Goal: Task Accomplishment & Management: Use online tool/utility

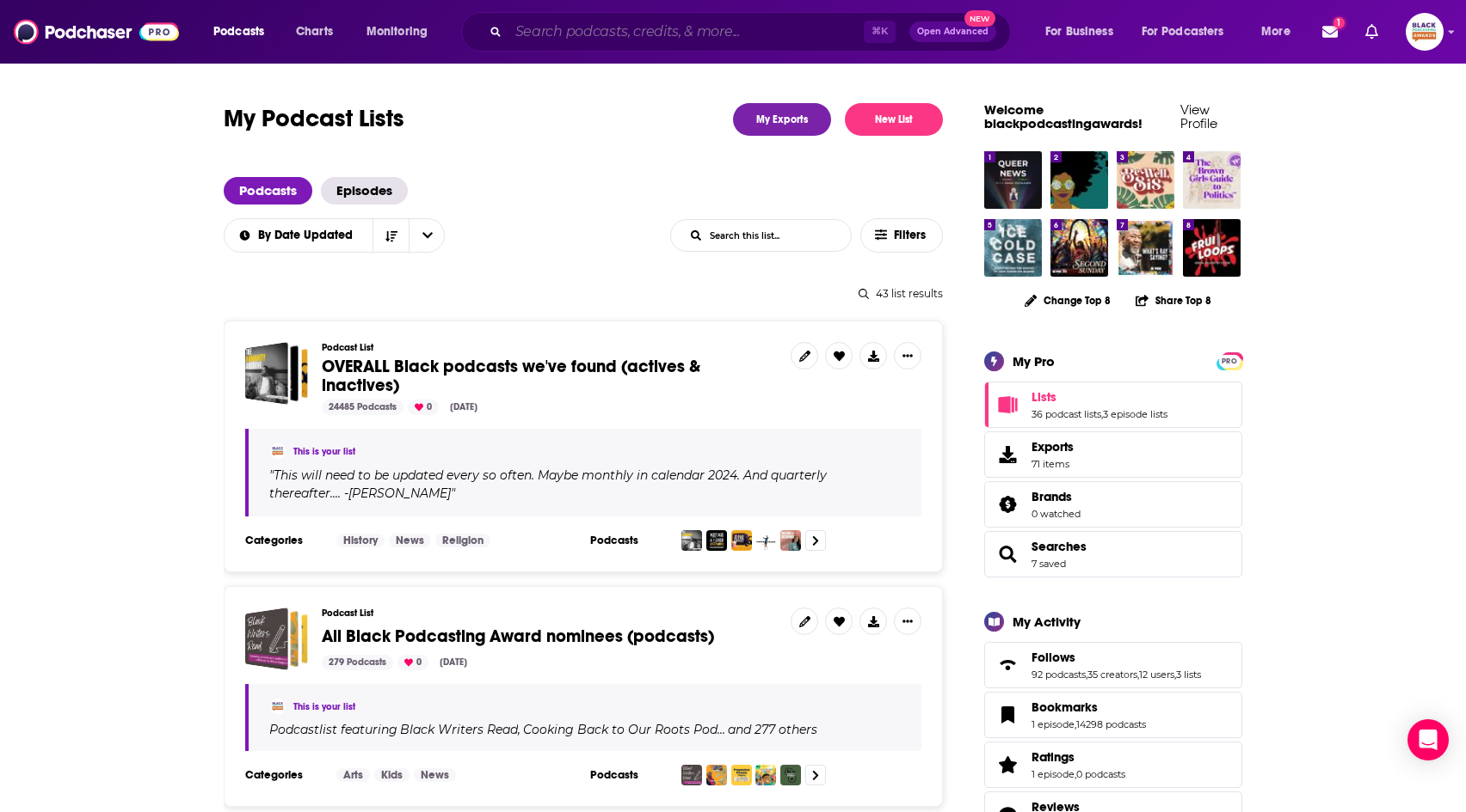
click at [613, 42] on input "Search podcasts, credits, & more..." at bounding box center [687, 31] width 356 height 27
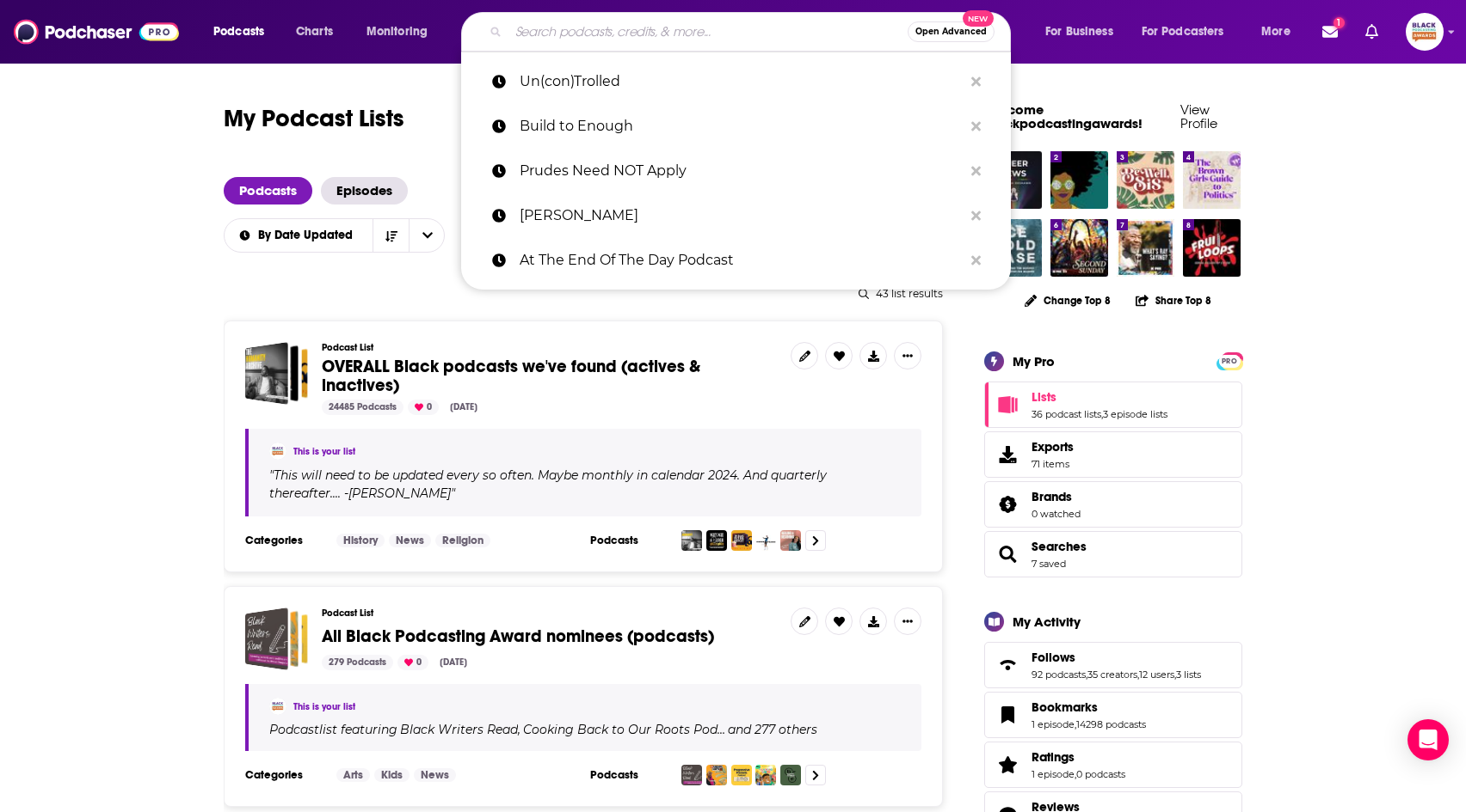
paste input "FOREVER. BETTER: WHO GIVES A SHIRT"
type input "FOREVER. BETTER: WHO GIVES A SHIRT"
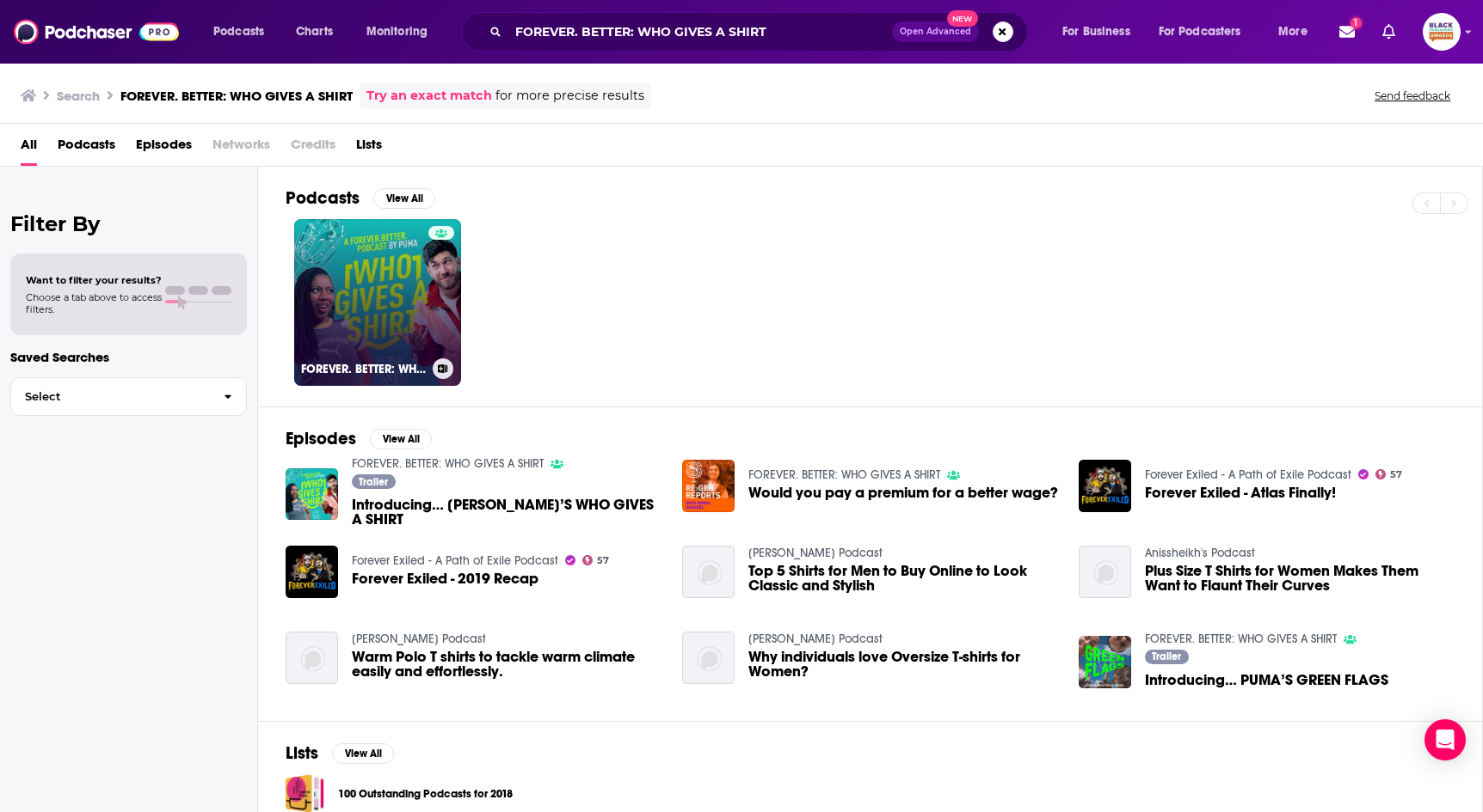
click at [415, 304] on link "FOREVER. BETTER: WHO GIVES A SHIRT" at bounding box center [377, 302] width 166 height 166
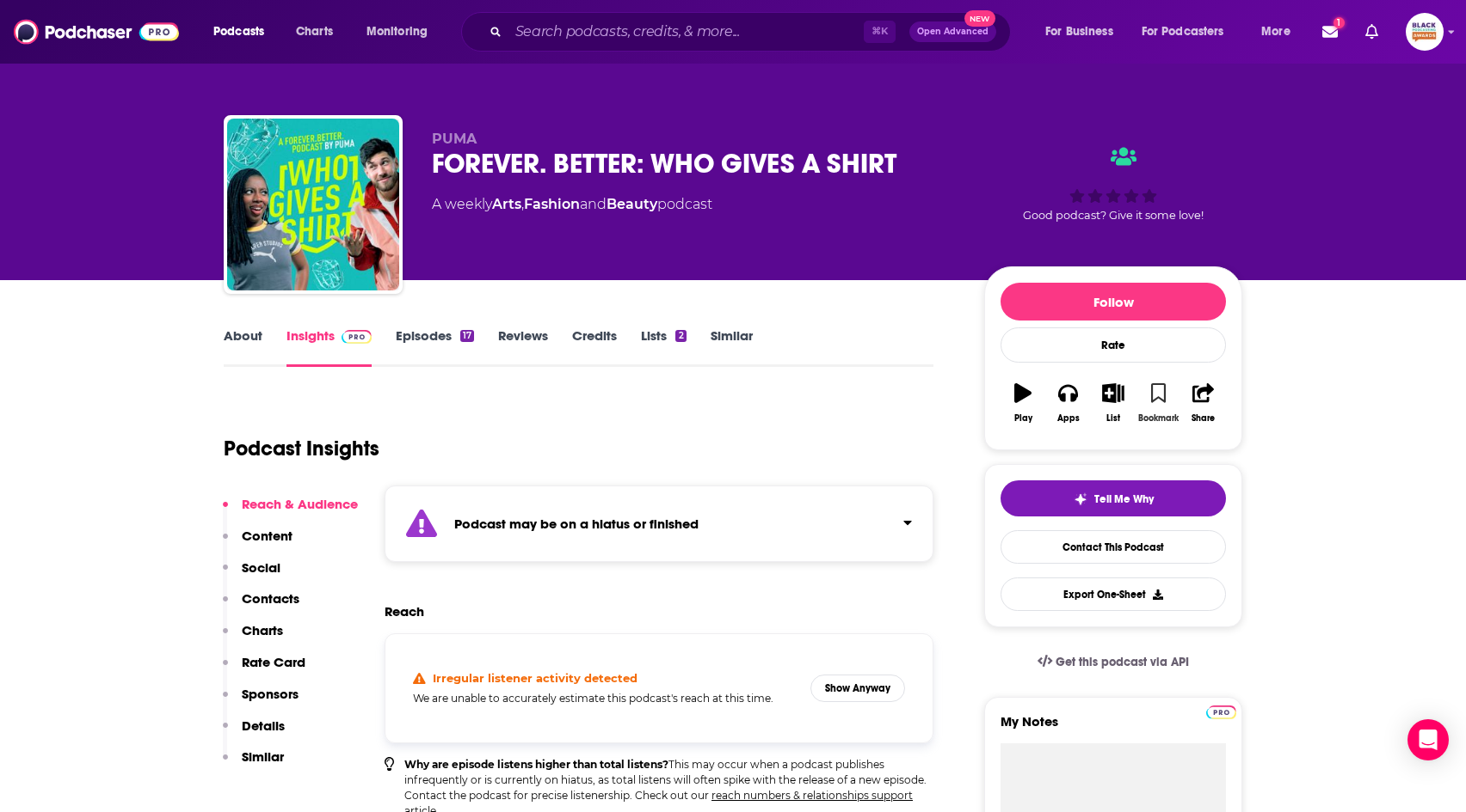
click at [1160, 394] on icon "button" at bounding box center [1158, 393] width 14 height 19
click at [1123, 397] on icon "button" at bounding box center [1113, 393] width 22 height 19
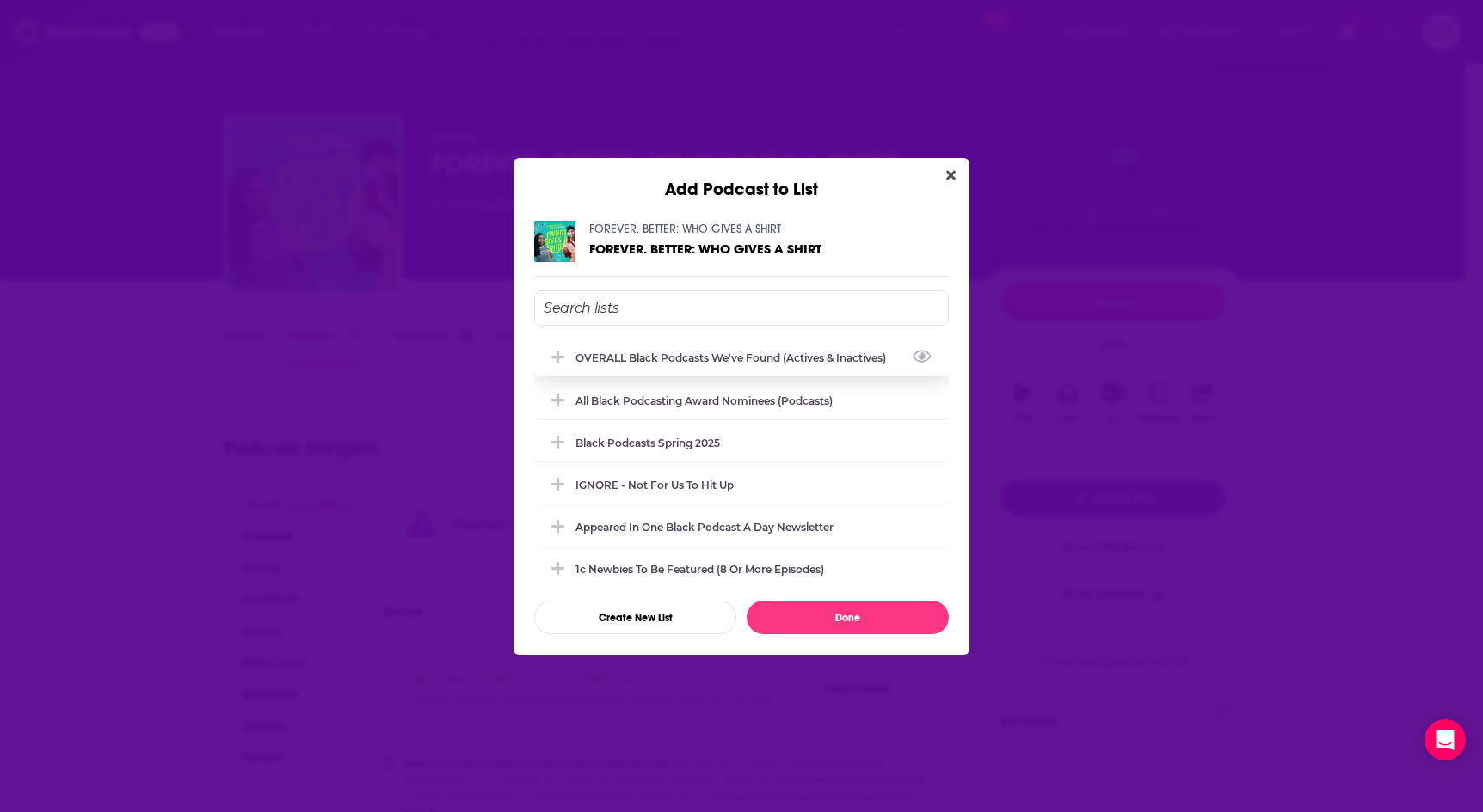
click at [746, 364] on div "OVERALL Black podcasts we've found (actives & inactives)" at bounding box center [742, 357] width 414 height 38
click at [861, 619] on button "Done" at bounding box center [847, 617] width 202 height 33
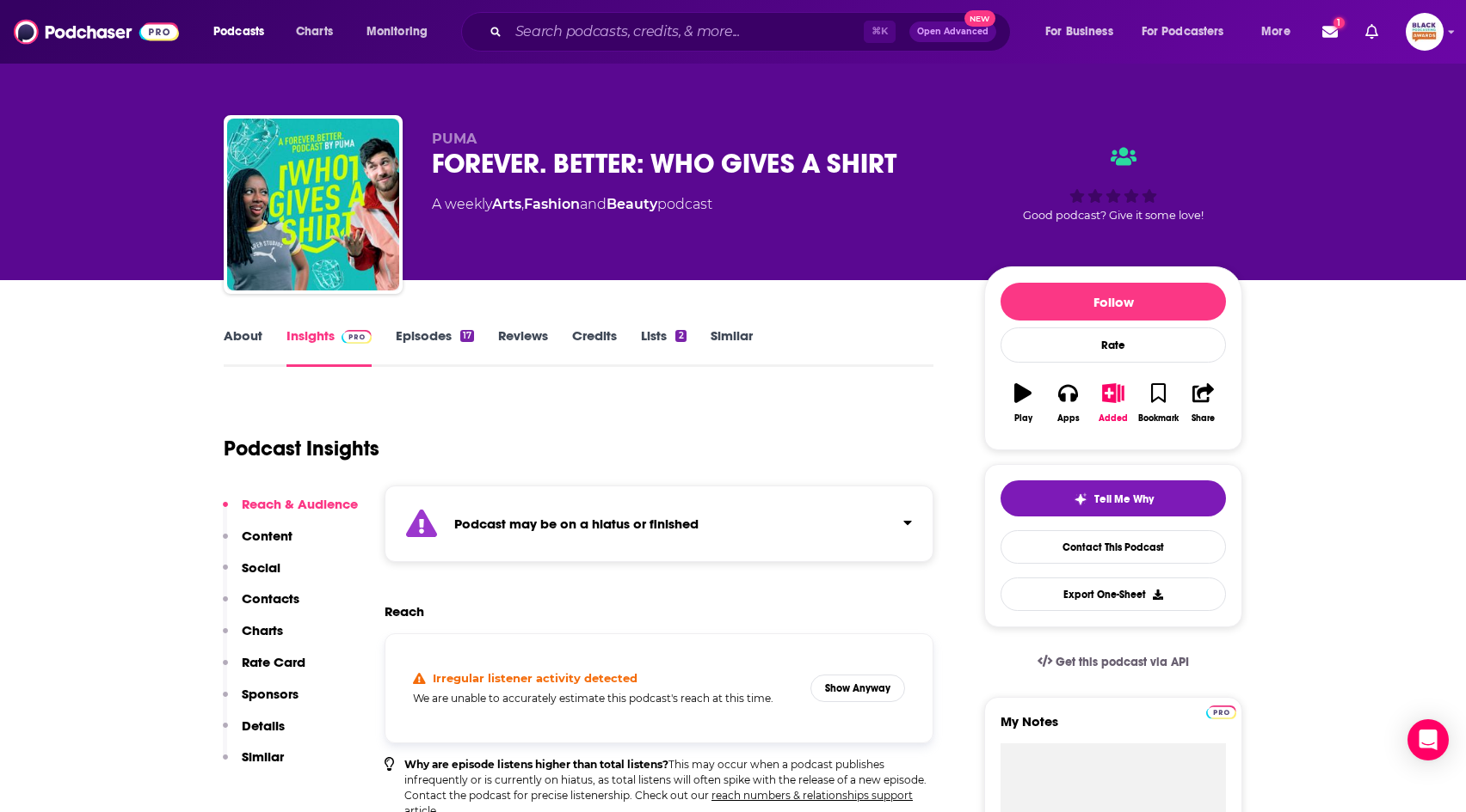
click at [725, 331] on link "Similar" at bounding box center [731, 348] width 43 height 40
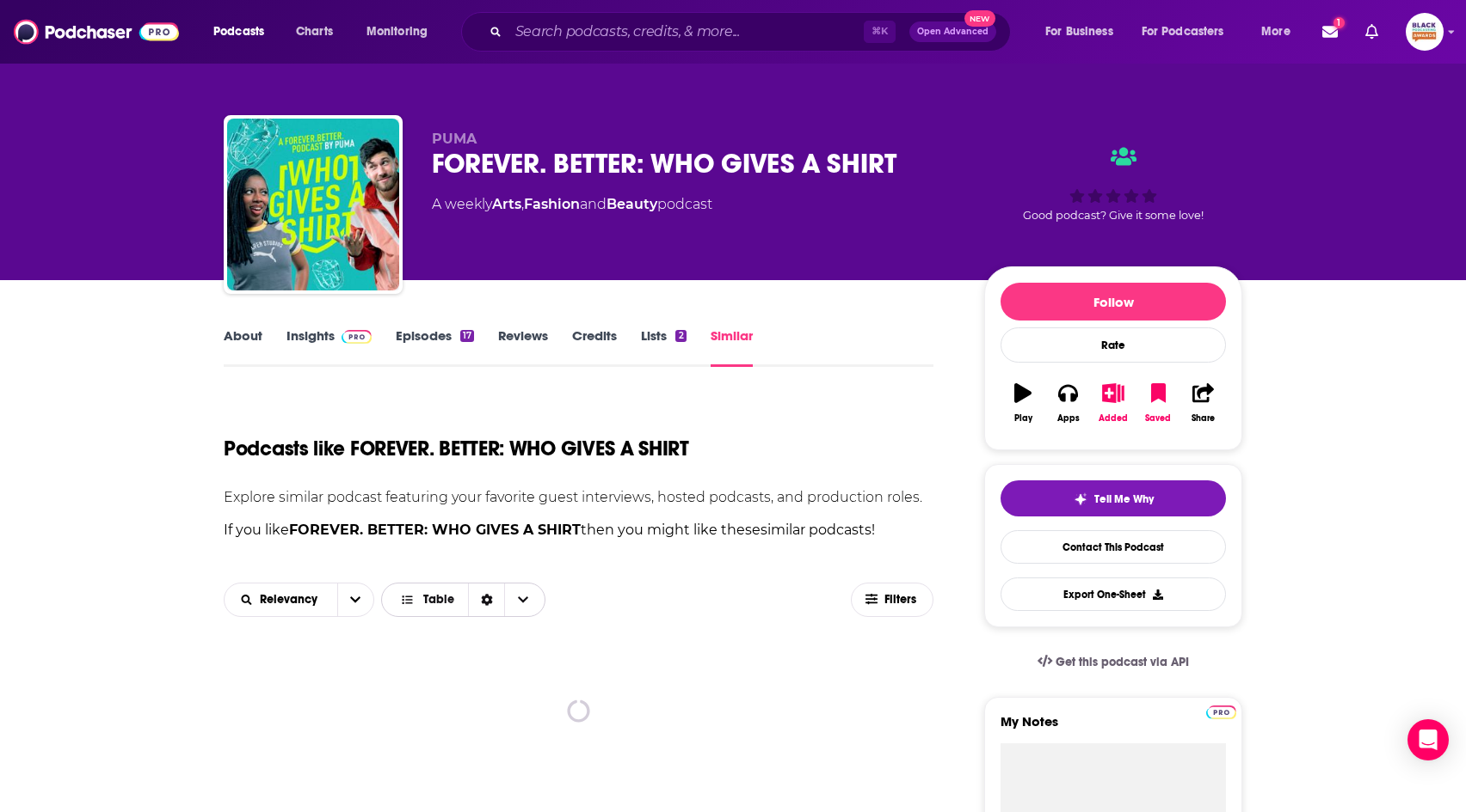
click at [442, 598] on span "Table" at bounding box center [438, 599] width 31 height 12
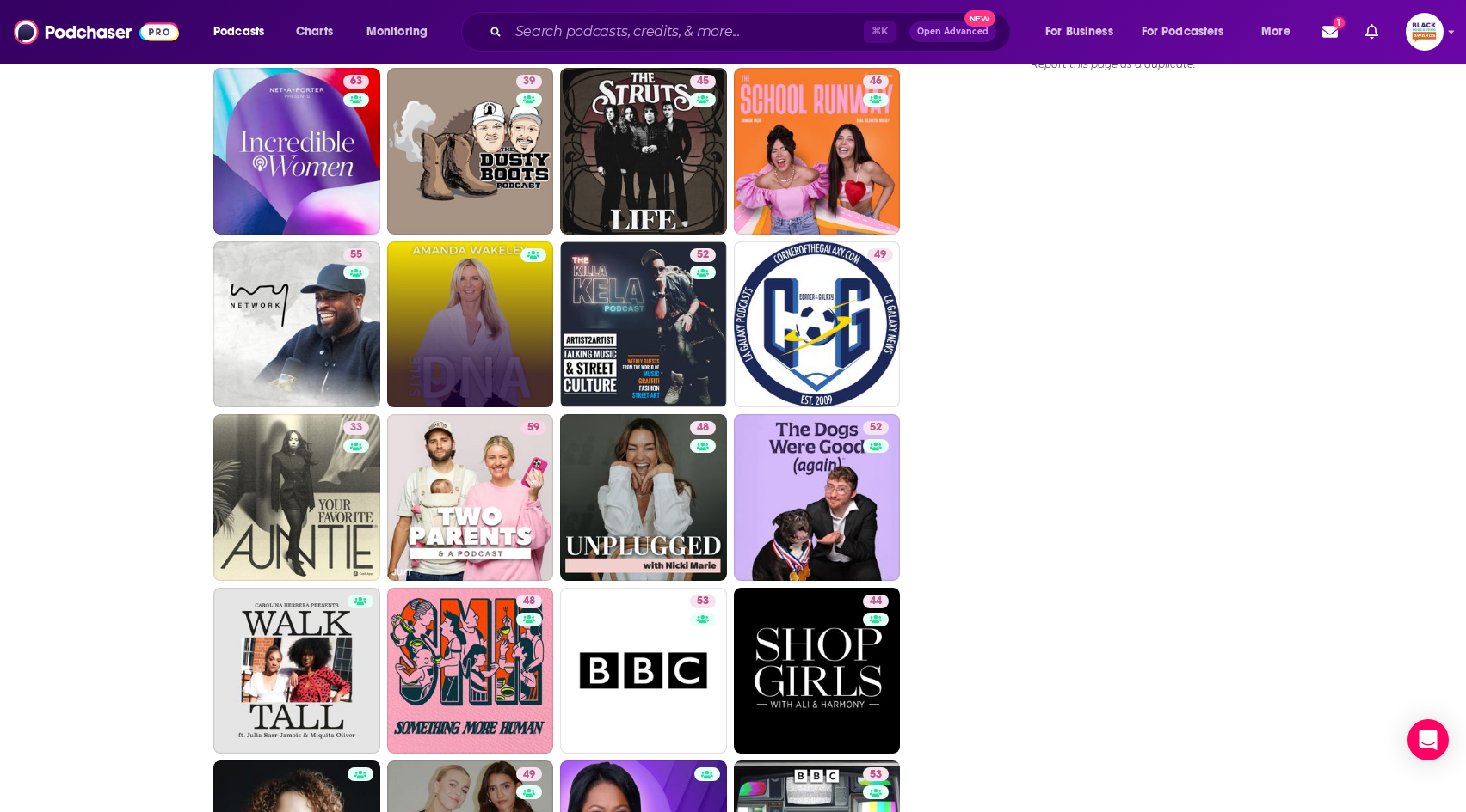
scroll to position [1950, 0]
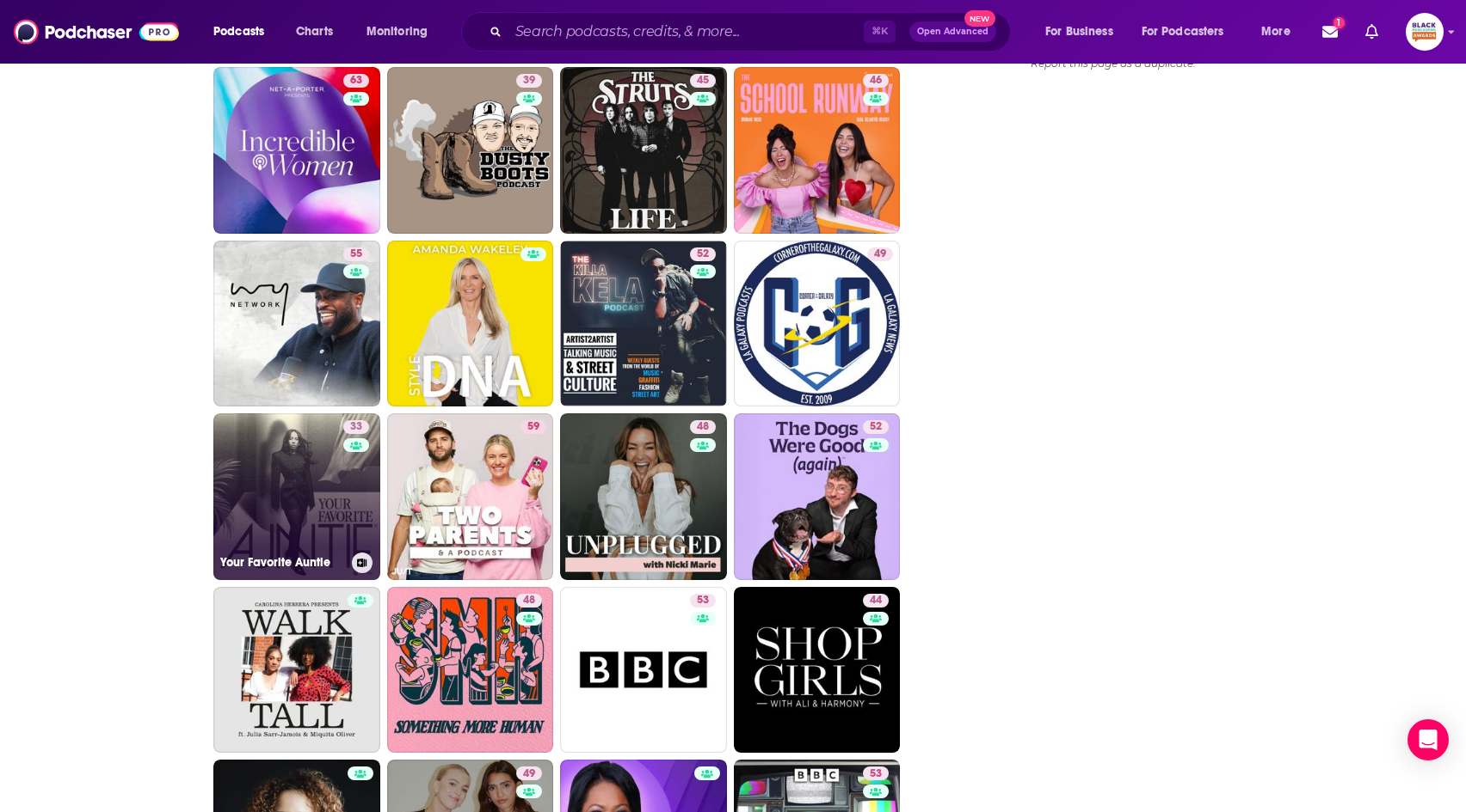
click at [352, 564] on button at bounding box center [362, 563] width 21 height 21
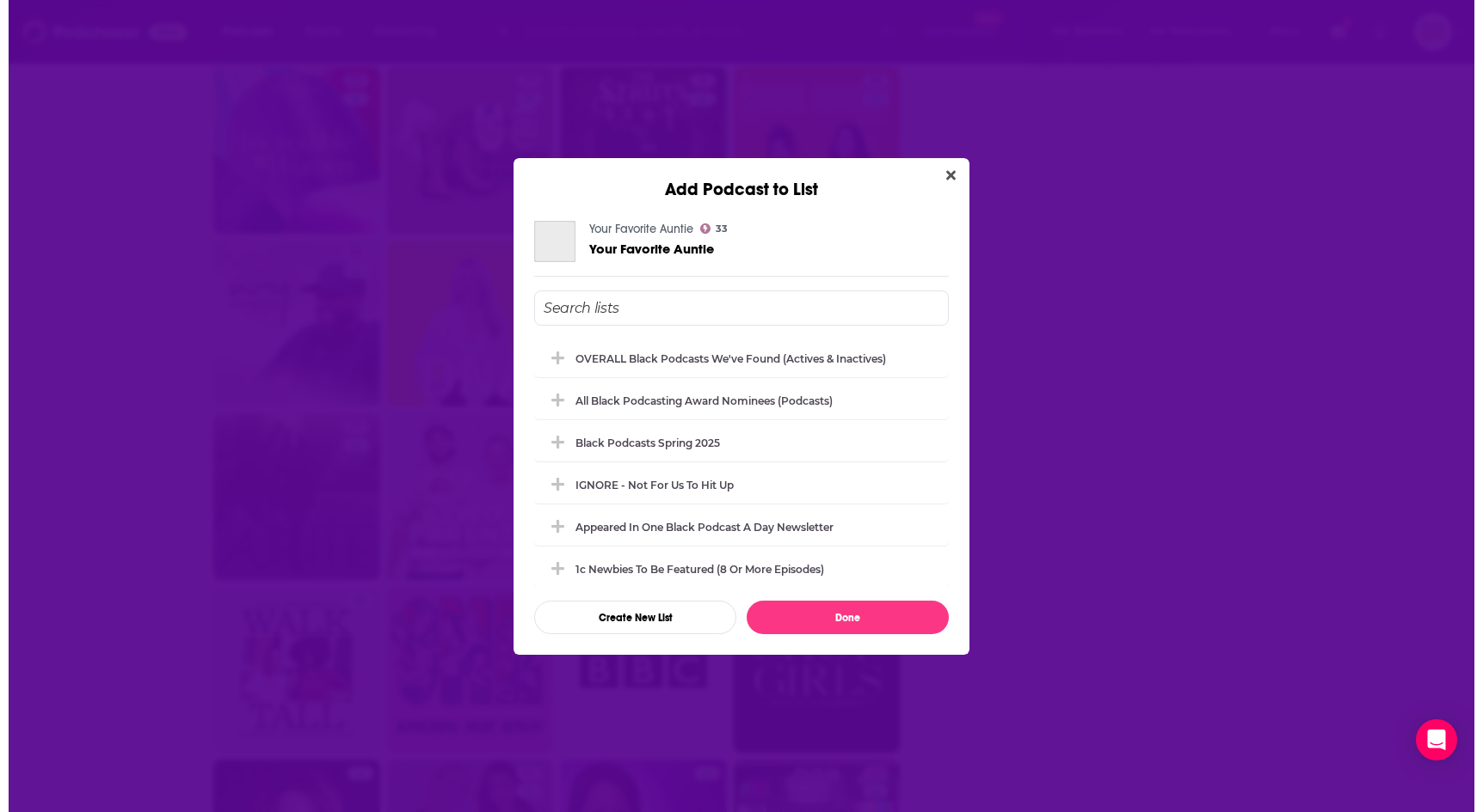
scroll to position [0, 0]
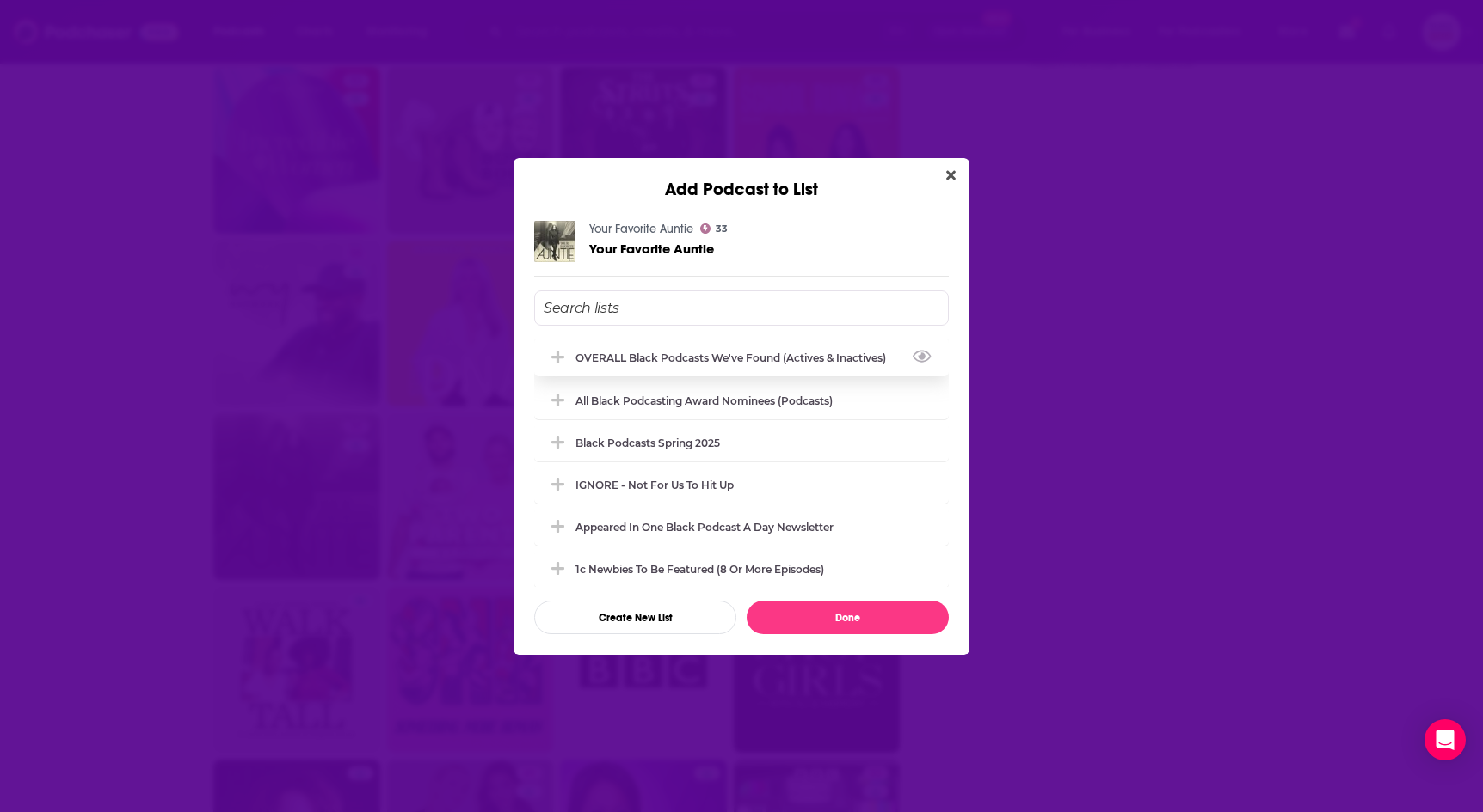
click at [706, 355] on div "OVERALL Black podcasts we've found (actives & inactives)" at bounding box center [735, 358] width 321 height 13
click at [830, 616] on button "Done" at bounding box center [847, 617] width 202 height 33
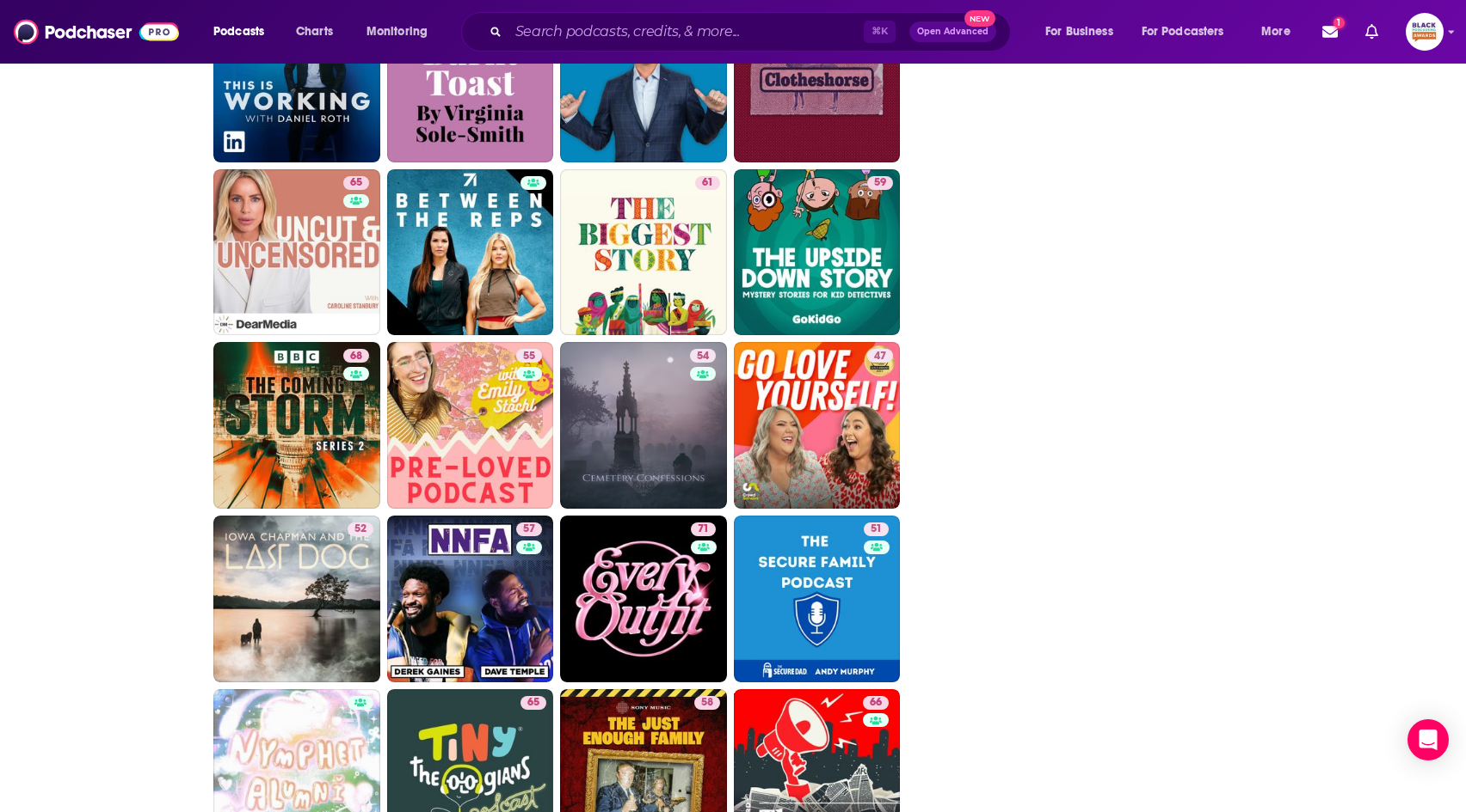
scroll to position [3957, 0]
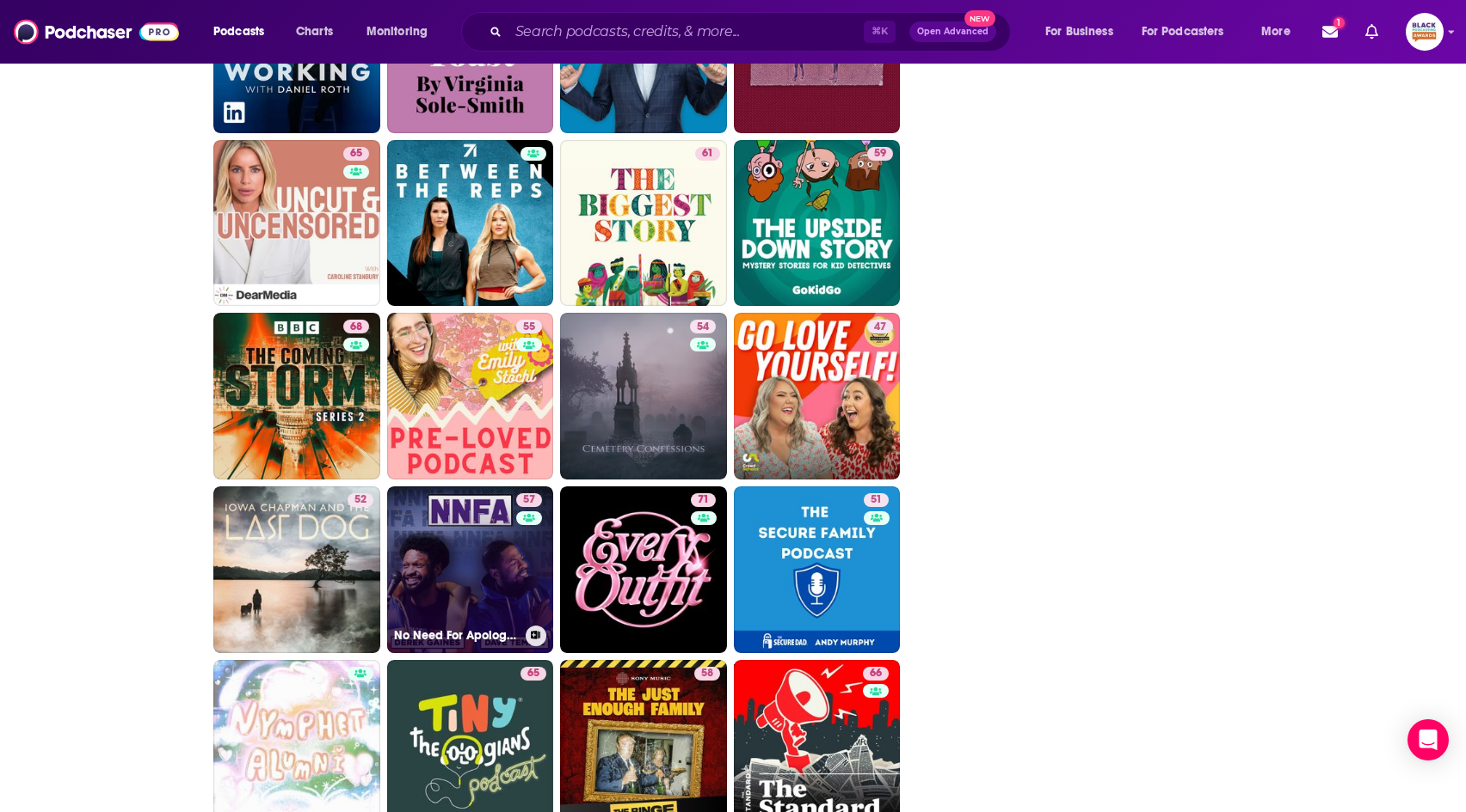
click at [536, 637] on icon at bounding box center [535, 635] width 9 height 9
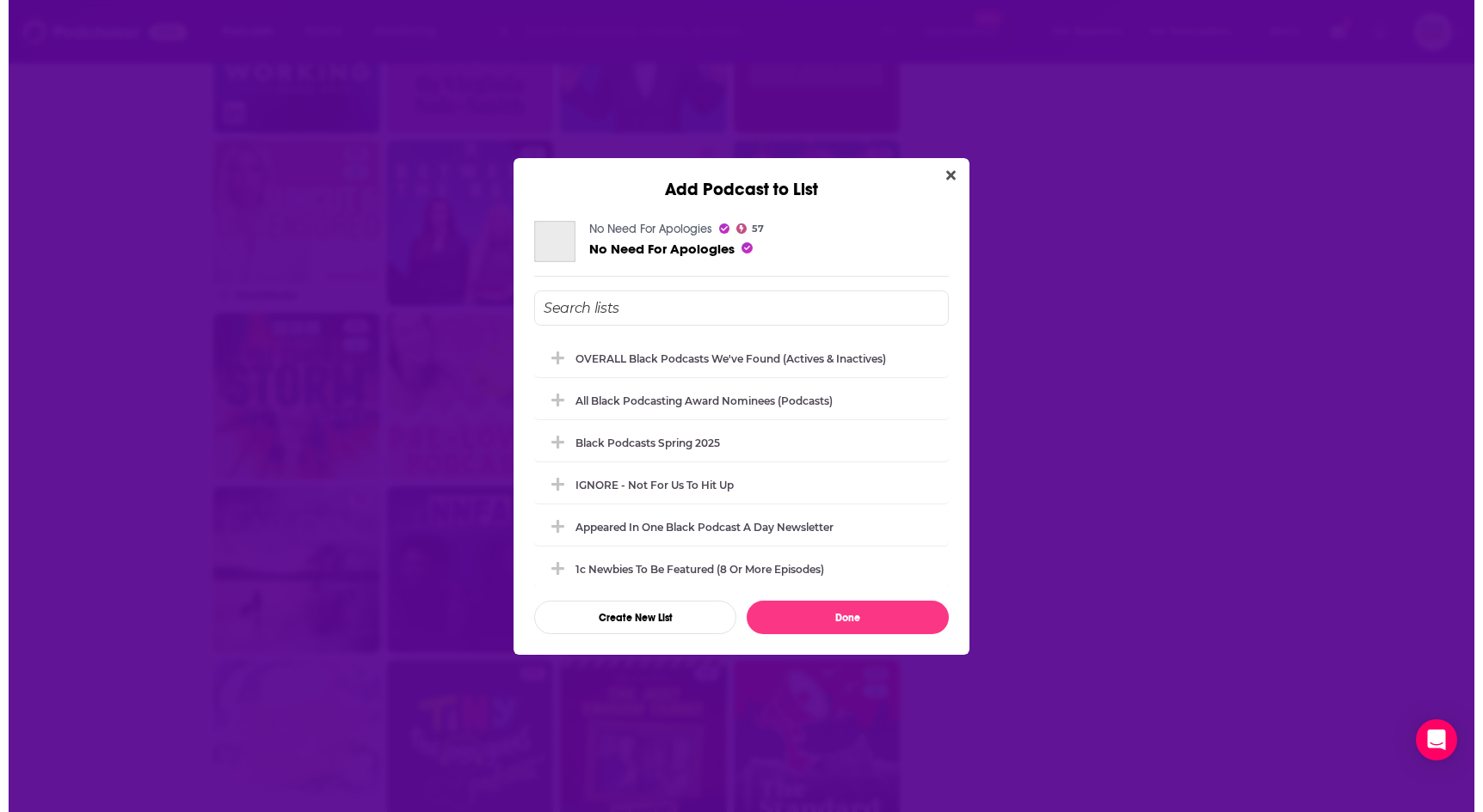
scroll to position [0, 0]
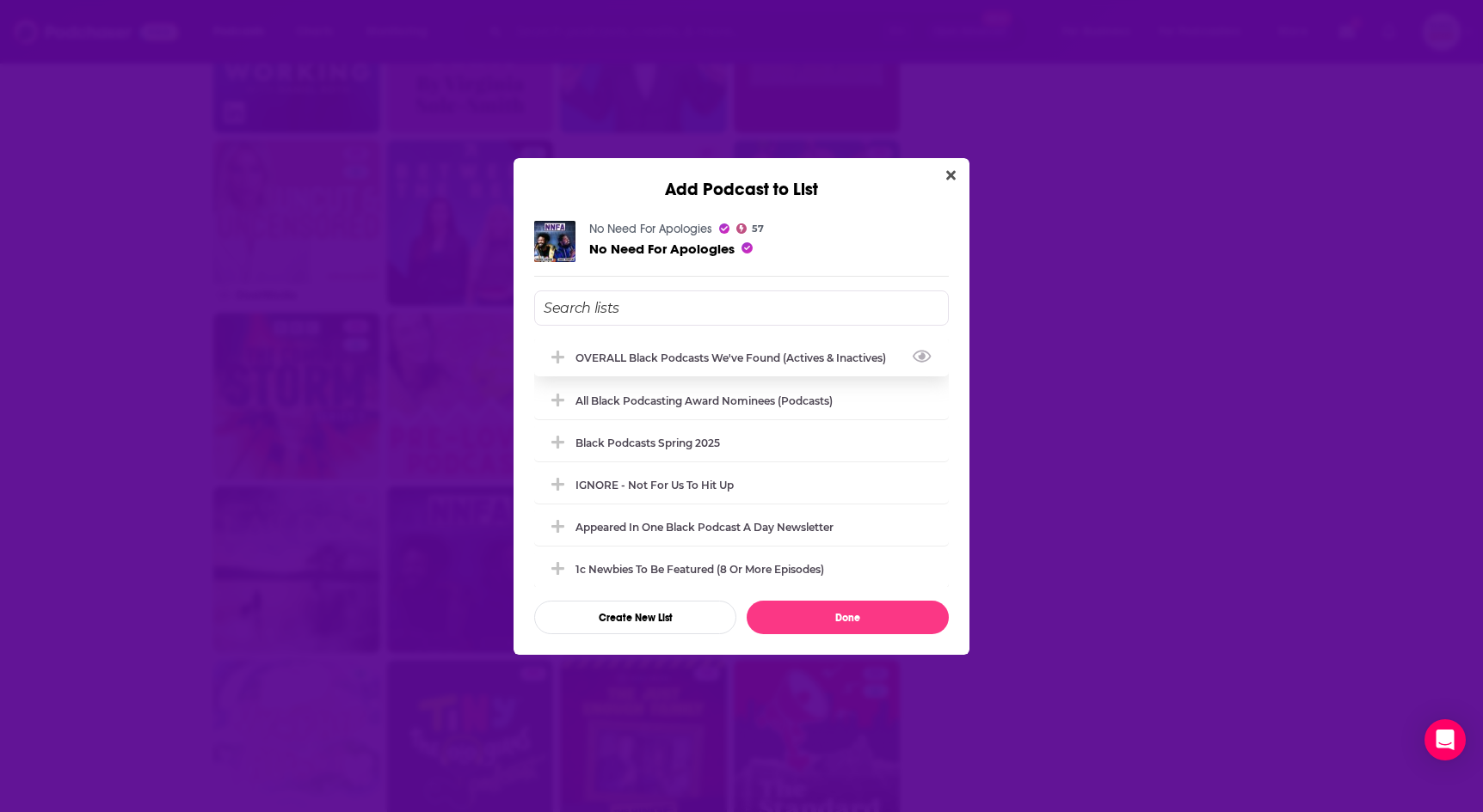
click at [803, 354] on div "OVERALL Black podcasts we've found (actives & inactives)" at bounding box center [735, 358] width 321 height 13
click at [850, 619] on button "Done" at bounding box center [847, 617] width 202 height 33
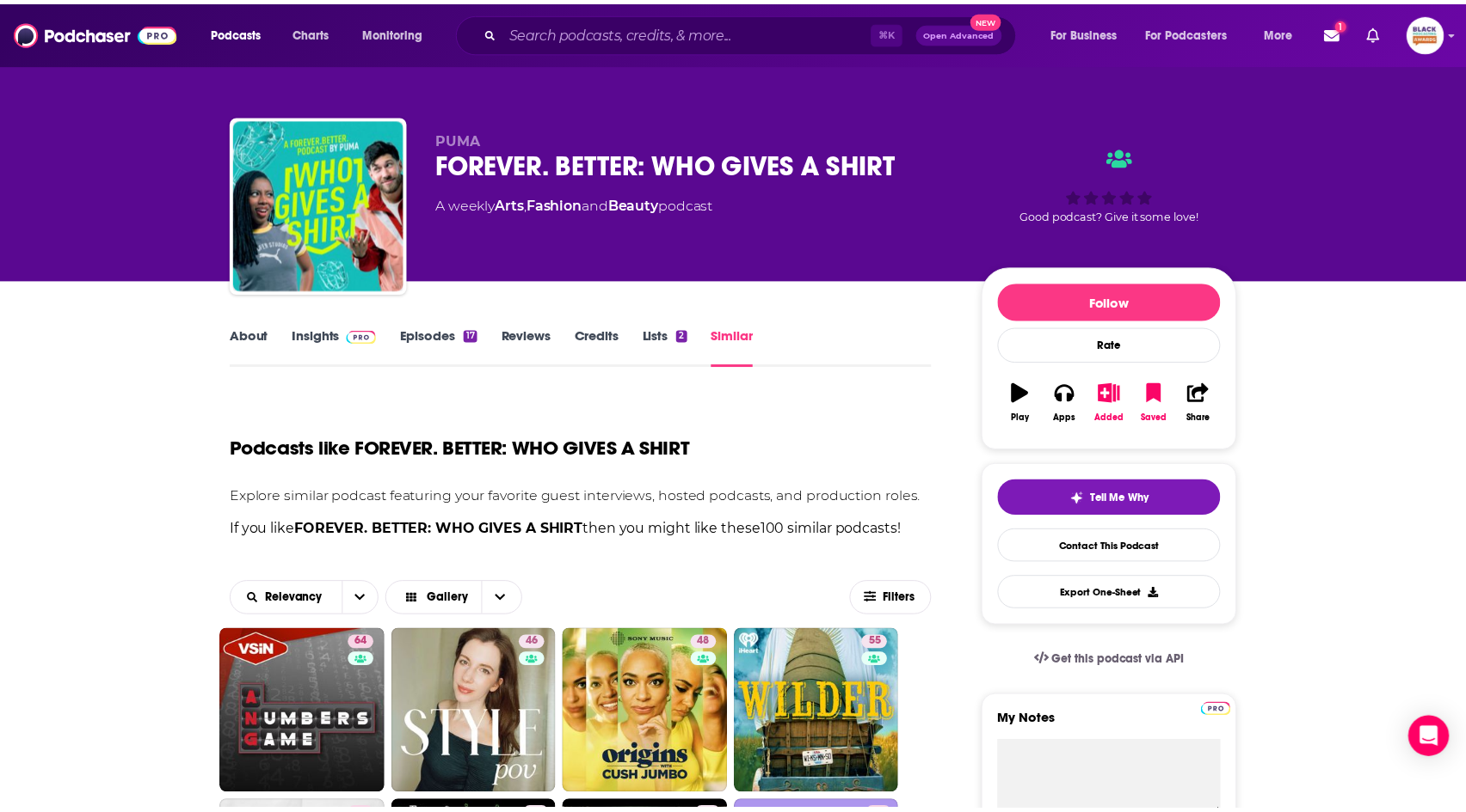
scroll to position [3957, 0]
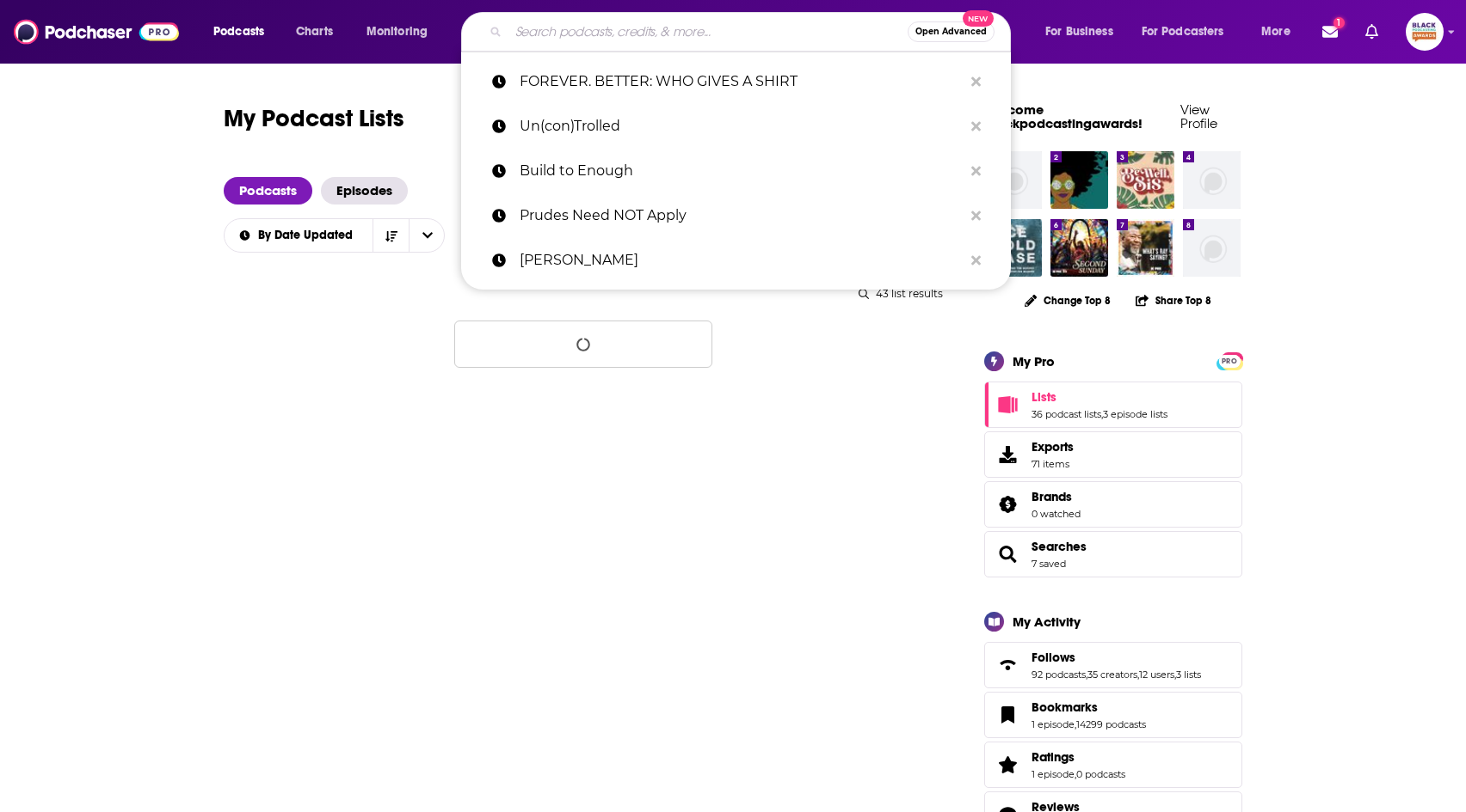
type input "The Mentor"
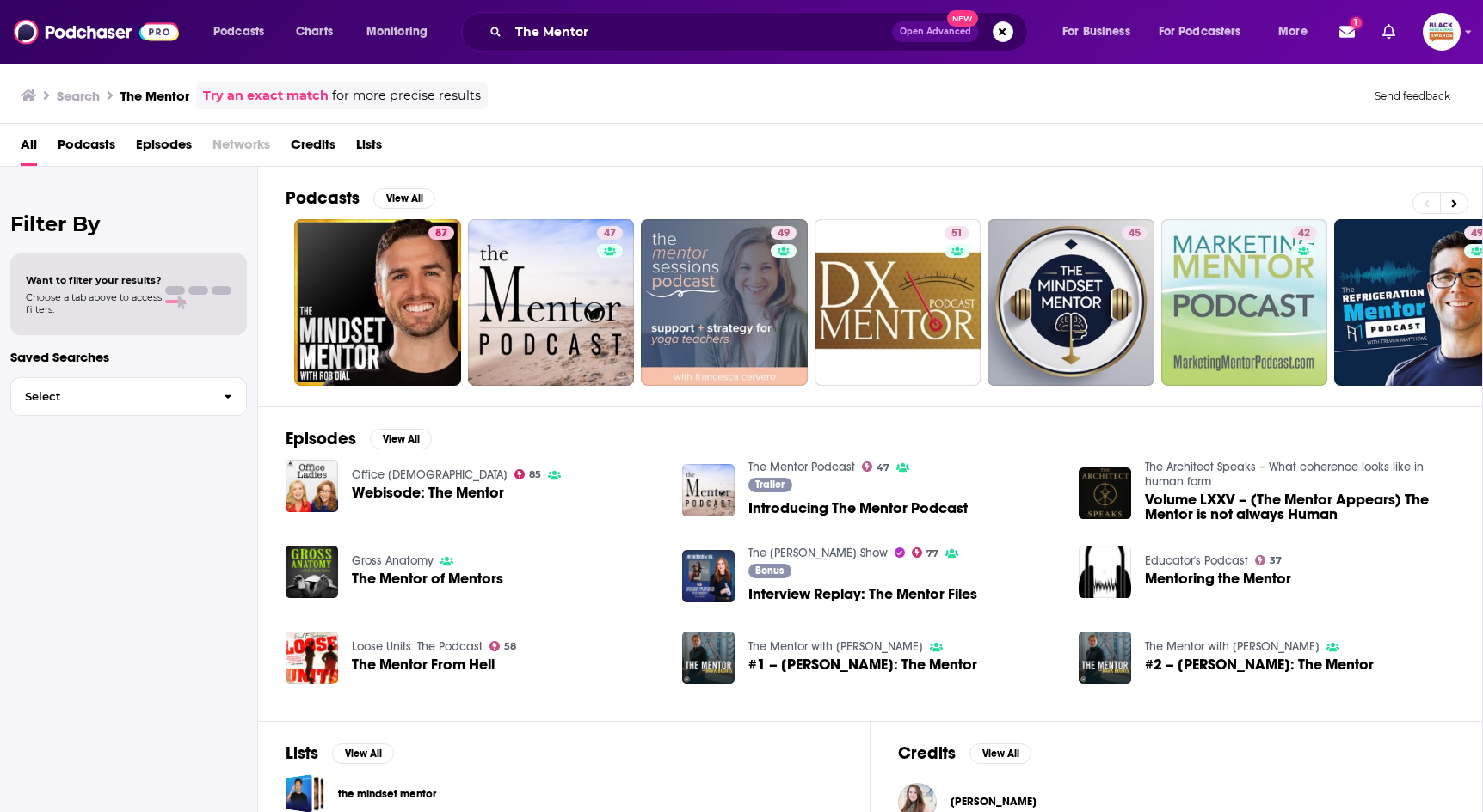
click at [303, 92] on link "Try an exact match" at bounding box center [266, 95] width 126 height 20
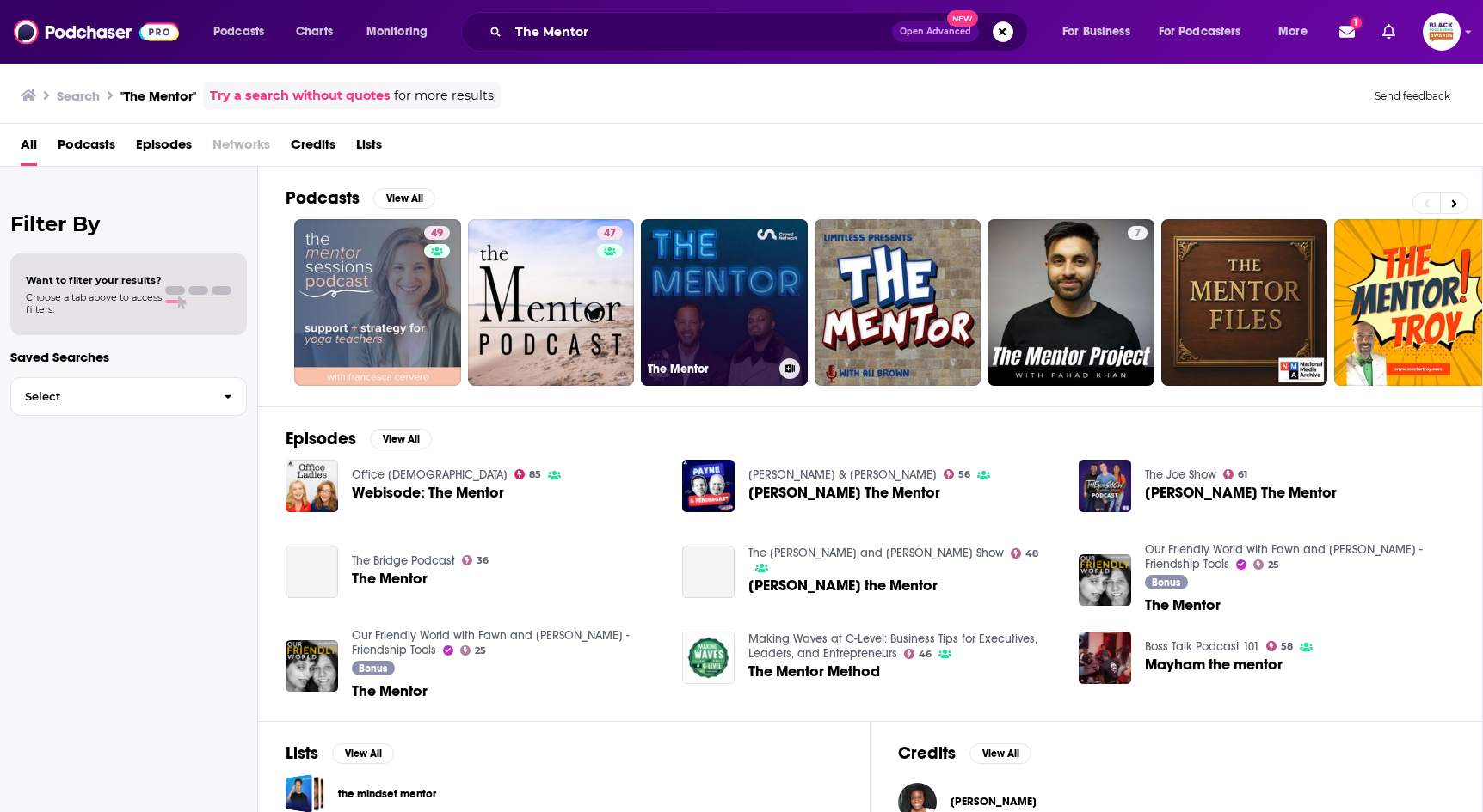
click at [792, 365] on icon at bounding box center [790, 369] width 9 height 9
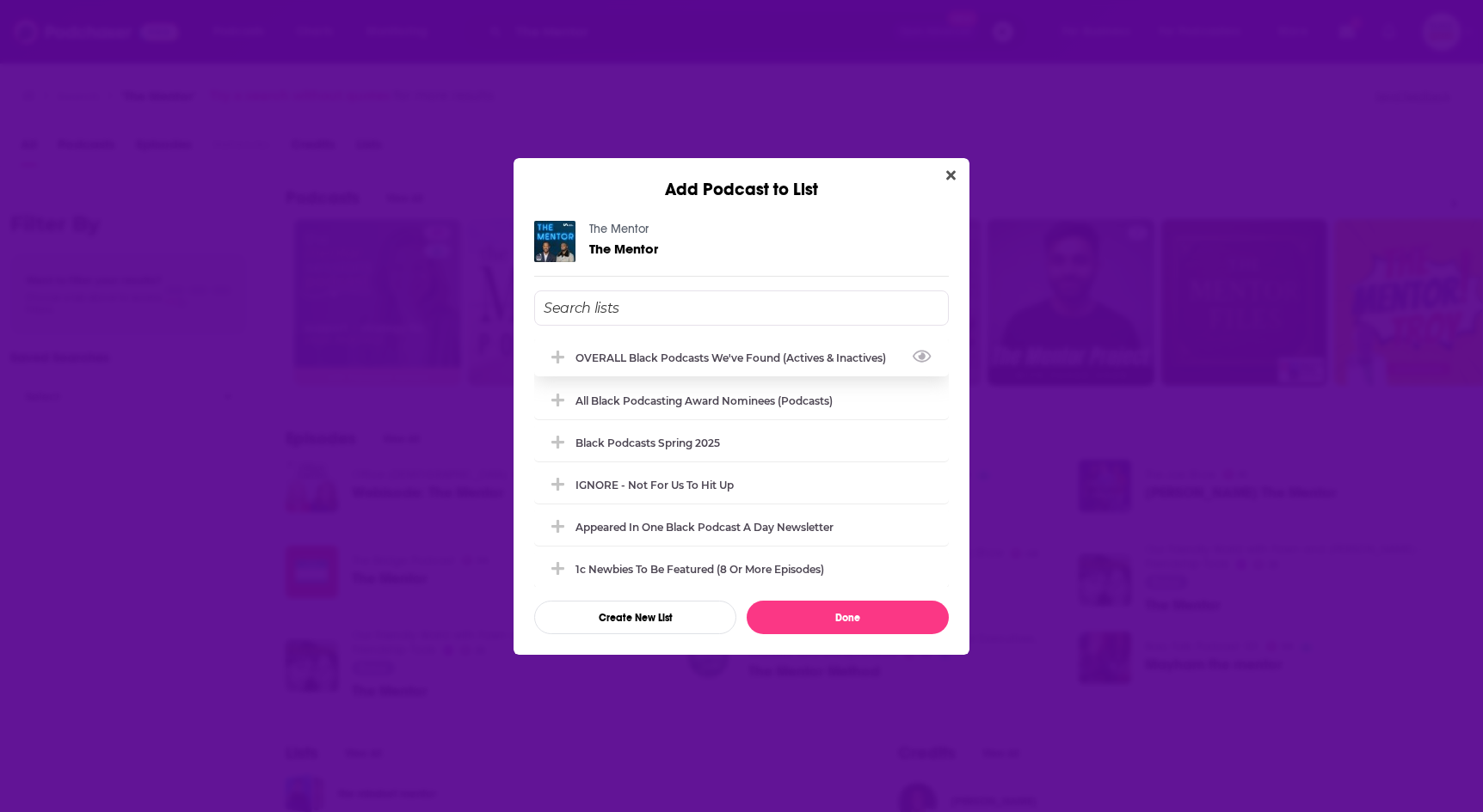
drag, startPoint x: 751, startPoint y: 365, endPoint x: 767, endPoint y: 398, distance: 36.7
click at [751, 365] on div "OVERALL Black podcasts we've found (actives & inactives)" at bounding box center [742, 357] width 414 height 38
click at [841, 610] on button "Done" at bounding box center [847, 617] width 202 height 33
